Goal: Ask a question

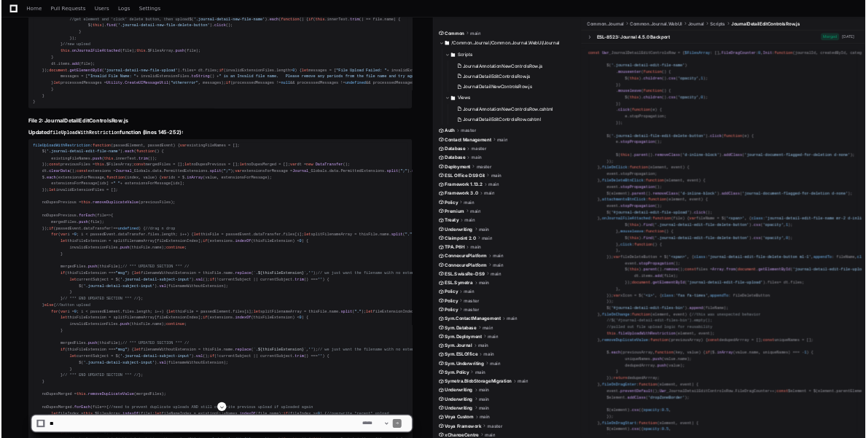
scroll to position [4691, 0]
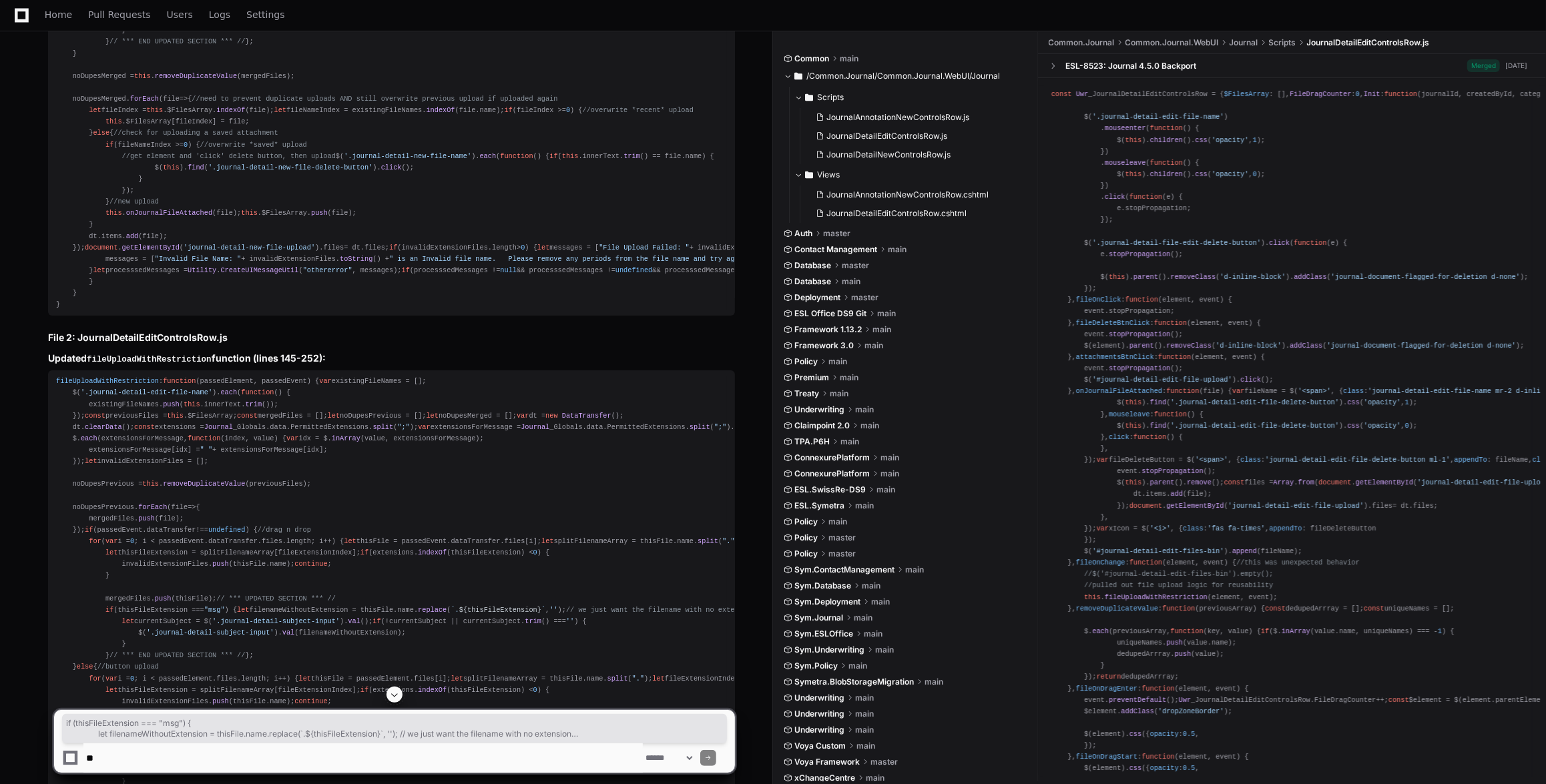
drag, startPoint x: 95, startPoint y: 324, endPoint x: 135, endPoint y: 391, distance: 78.0
copy div "if (thisFileExtension === "msg" ) { let filenameWithoutExtension = thisFile. na…"
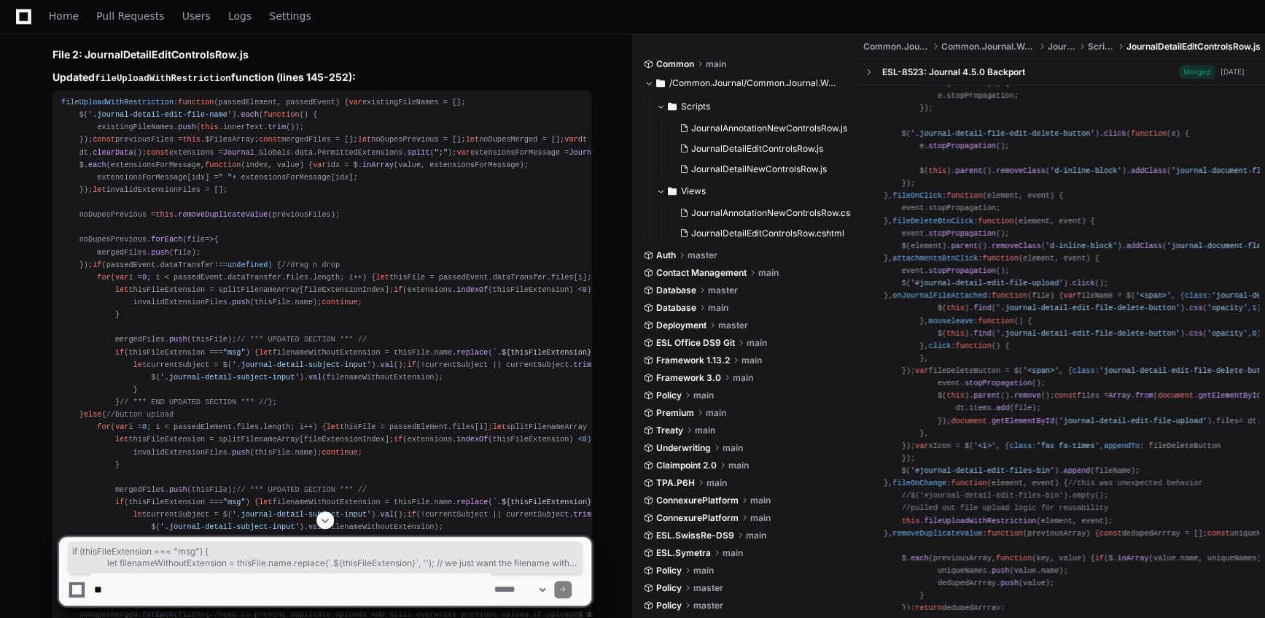
scroll to position [5288, 0]
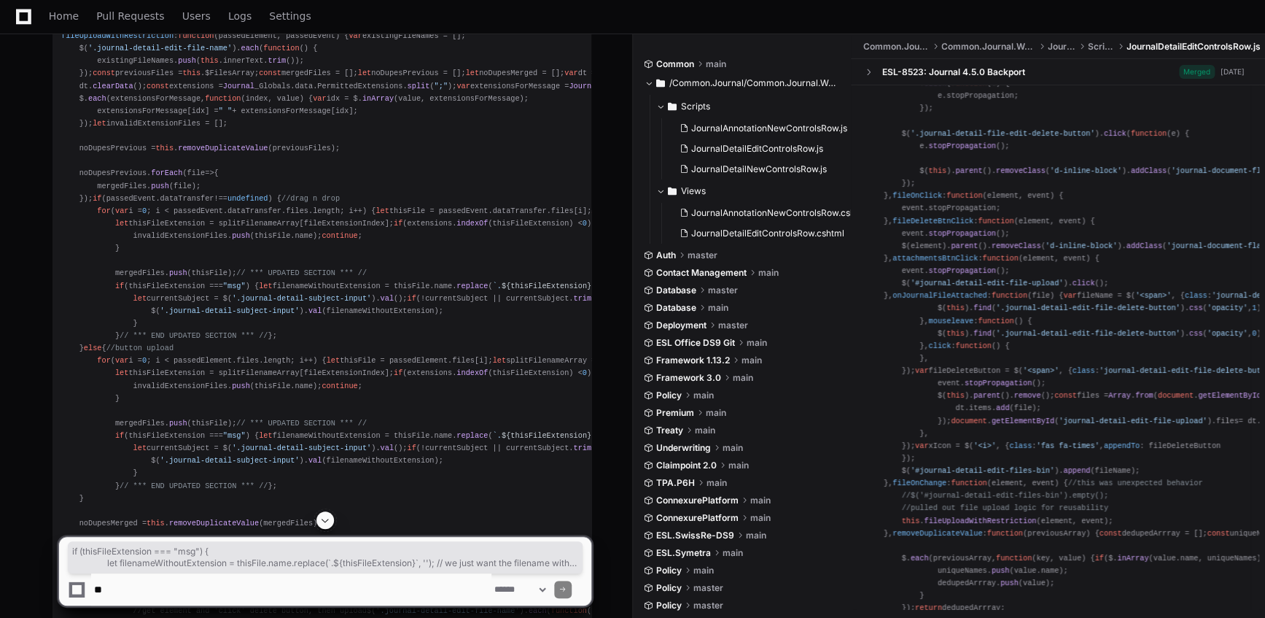
drag, startPoint x: 109, startPoint y: 280, endPoint x: 158, endPoint y: 353, distance: 88.2
copy div "if (thisFileExtension === "msg" ) { let filenameWithoutExtension = thisFile. na…"
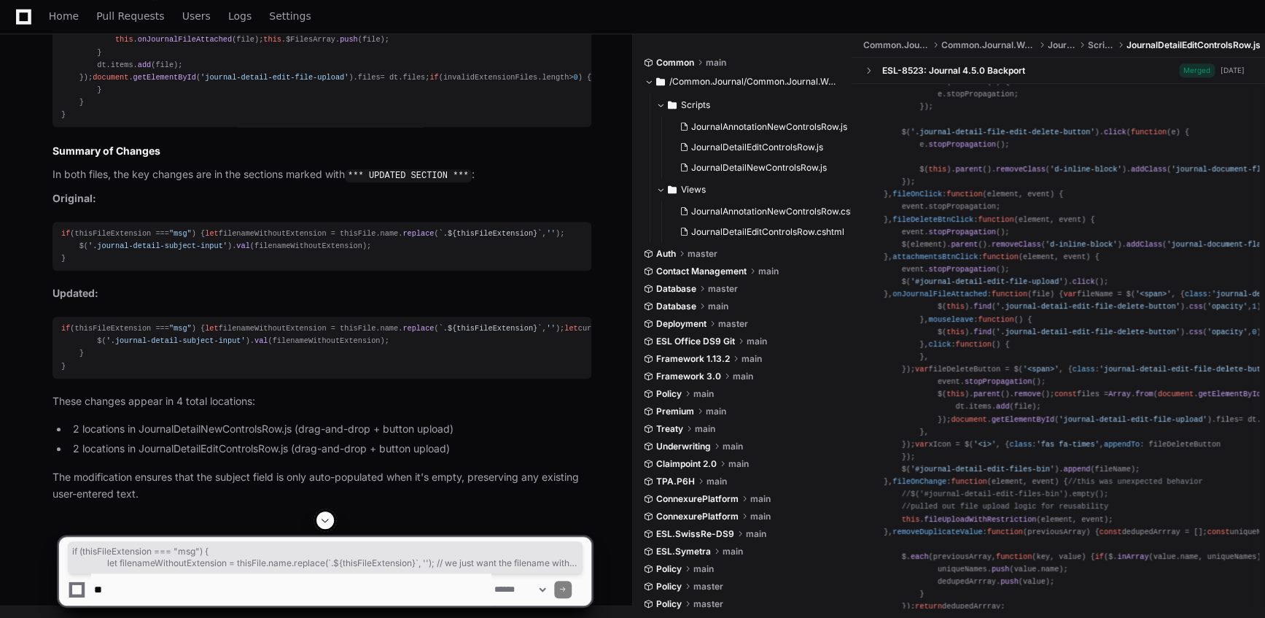
scroll to position [6415, 0]
drag, startPoint x: 102, startPoint y: 373, endPoint x: 199, endPoint y: 449, distance: 123.6
copy div "if (thisFileExtension === "msg" ) { let filenameWithoutExtension = thisFile. na…"
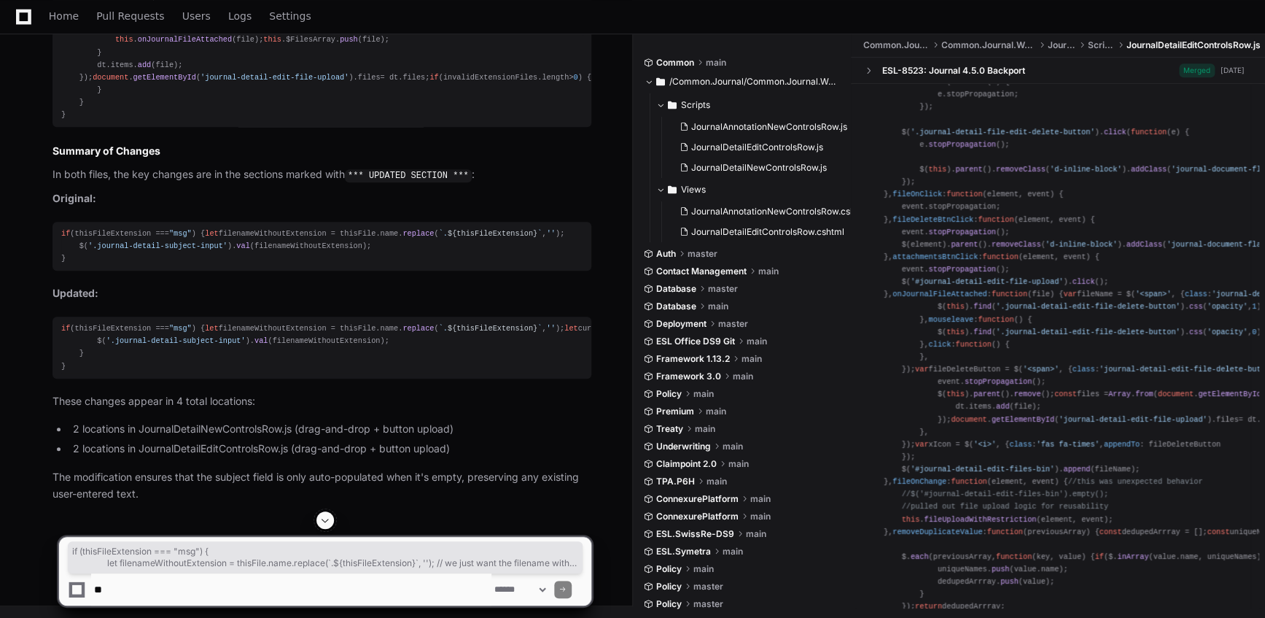
drag, startPoint x: 126, startPoint y: 442, endPoint x: 109, endPoint y: 369, distance: 74.8
copy div "if (thisFileExtension === "msg" ) { let filenameWithoutExtension = thisFile. na…"
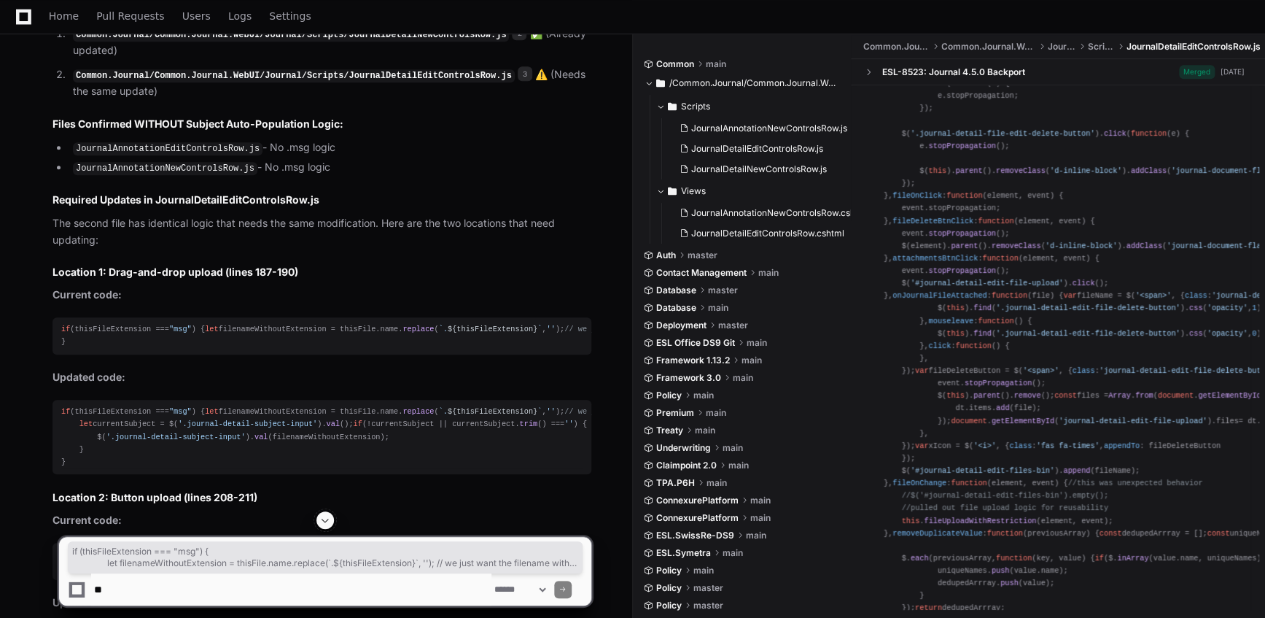
scroll to position [2703, 0]
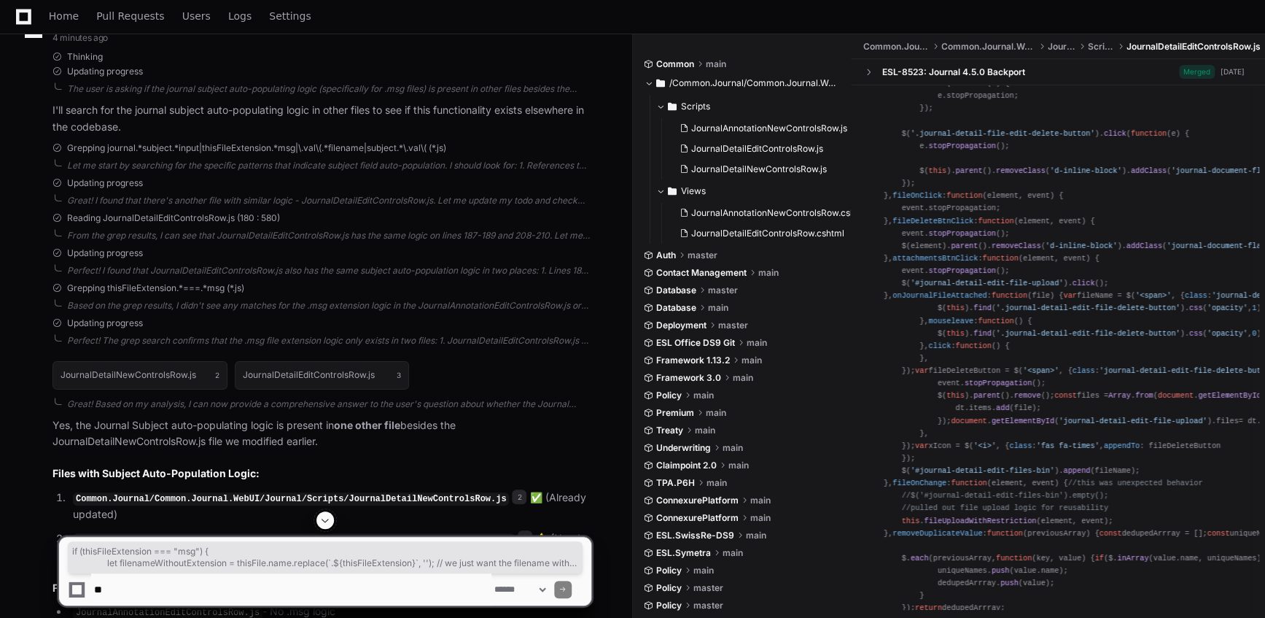
click at [325, 514] on span at bounding box center [325, 520] width 12 height 12
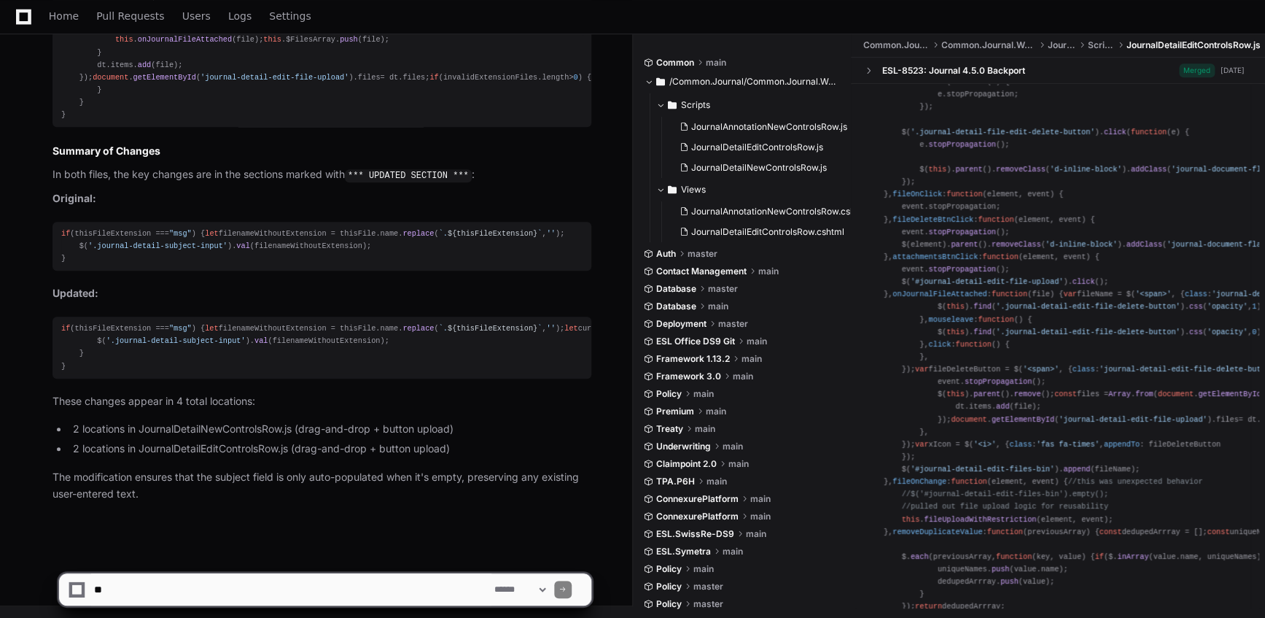
click at [284, 576] on textarea at bounding box center [291, 589] width 400 height 32
type textarea "**********"
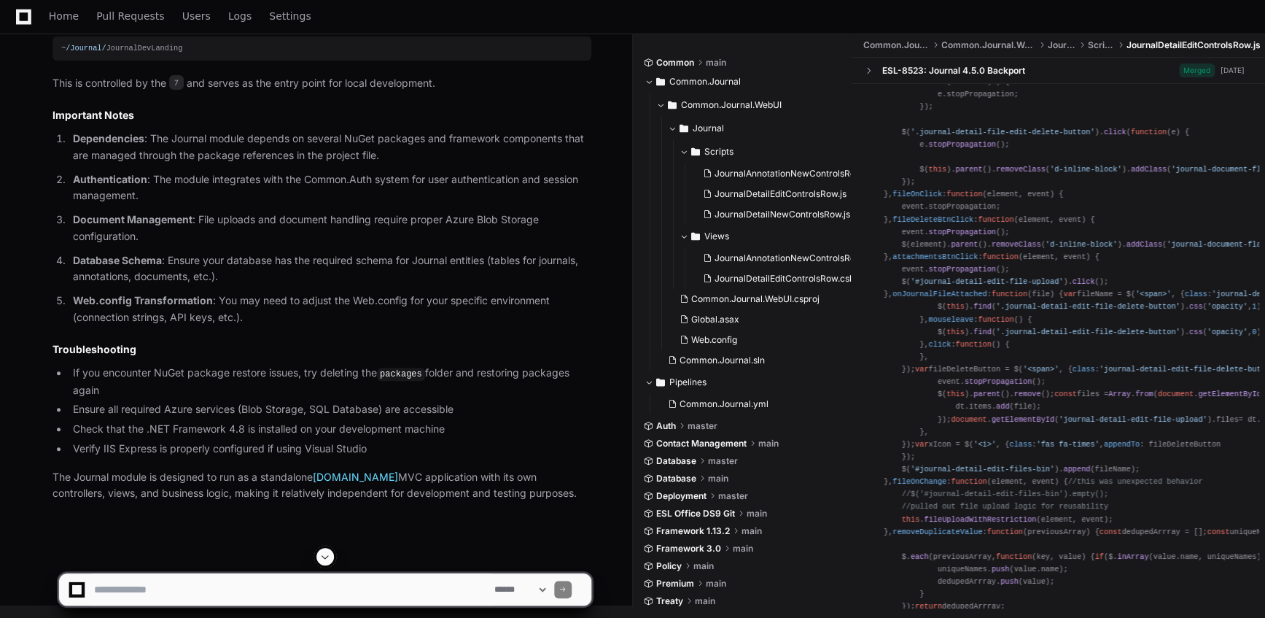
scroll to position [10149, 0]
